Goal: Check status: Check status

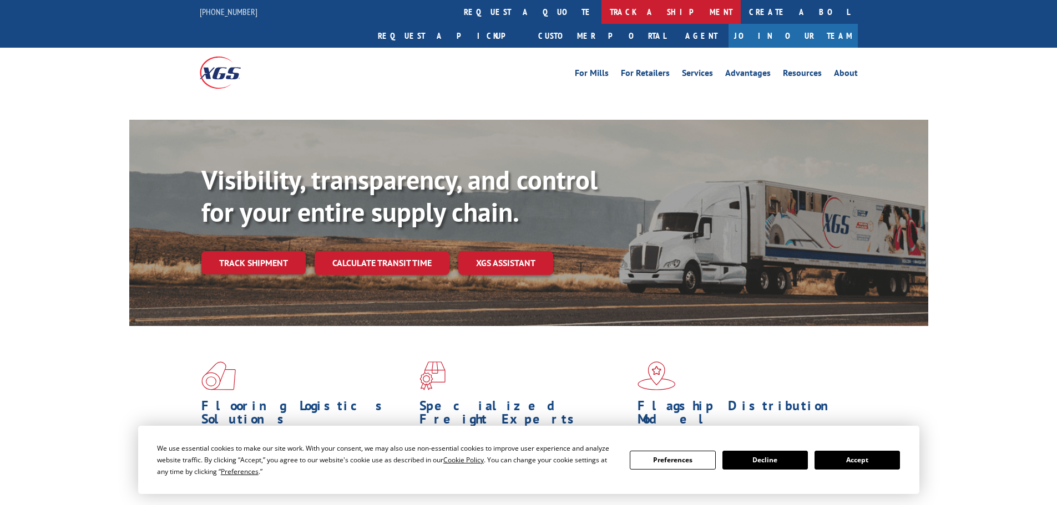
click at [601, 14] on link "track a shipment" at bounding box center [670, 12] width 139 height 24
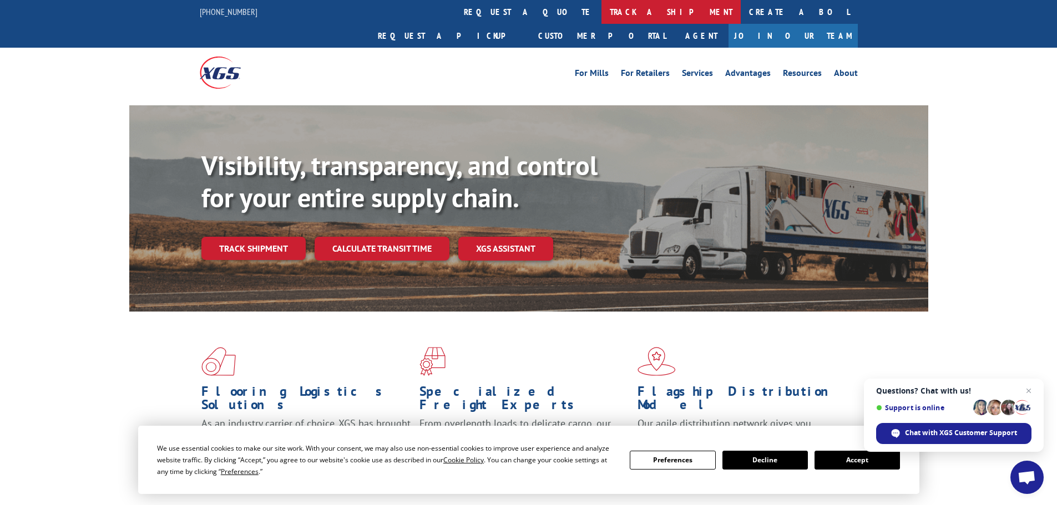
click at [601, 16] on link "track a shipment" at bounding box center [670, 12] width 139 height 24
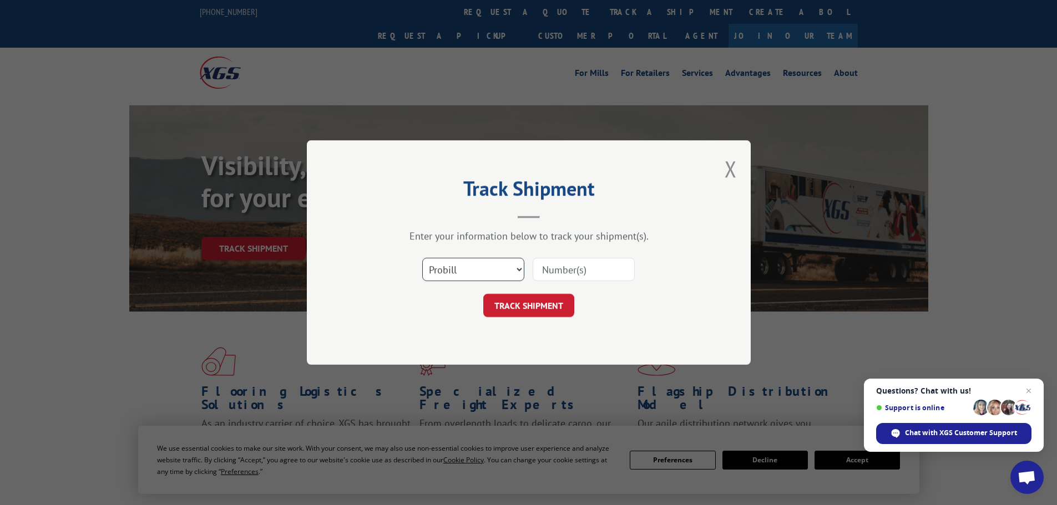
click at [492, 273] on select "Select category... Probill BOL PO" at bounding box center [473, 269] width 102 height 23
select select "po"
click at [422, 258] on select "Select category... Probill BOL PO" at bounding box center [473, 269] width 102 height 23
click at [580, 276] on input at bounding box center [583, 269] width 102 height 23
paste input "71536370"
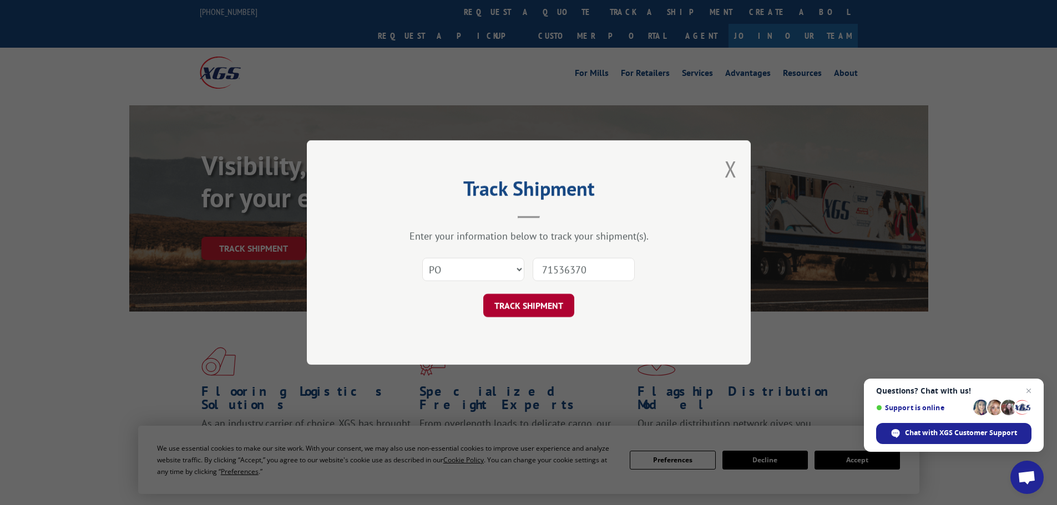
type input "71536370"
click at [516, 311] on button "TRACK SHIPMENT" at bounding box center [528, 305] width 91 height 23
